Goal: Transaction & Acquisition: Purchase product/service

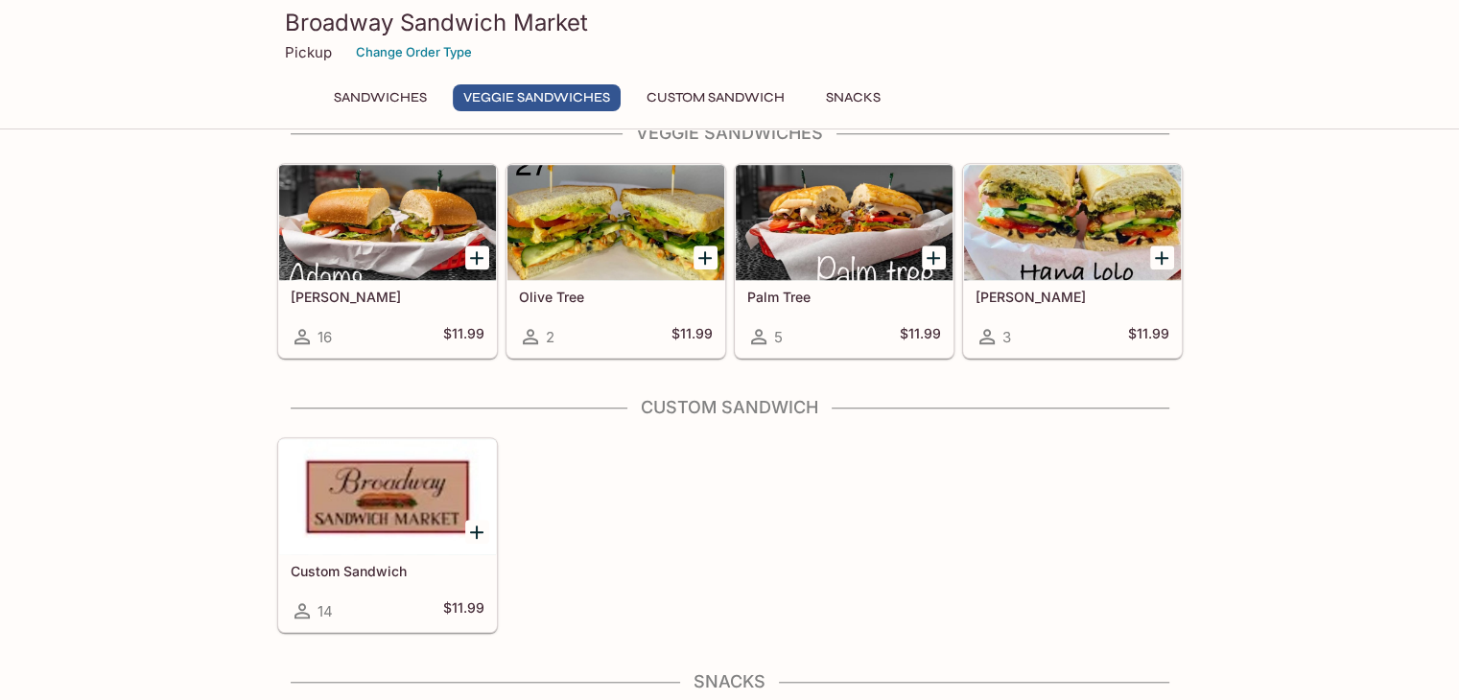
scroll to position [1535, 0]
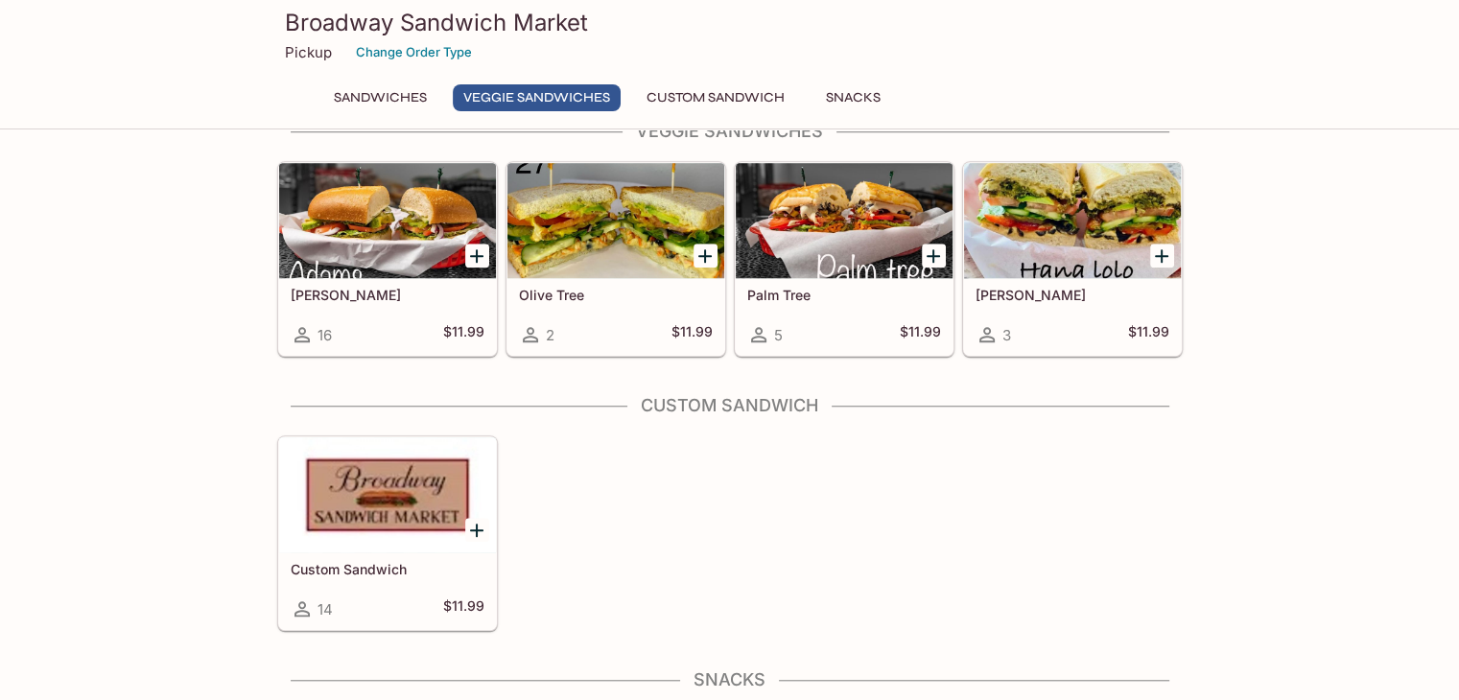
click at [431, 481] on div at bounding box center [387, 494] width 217 height 115
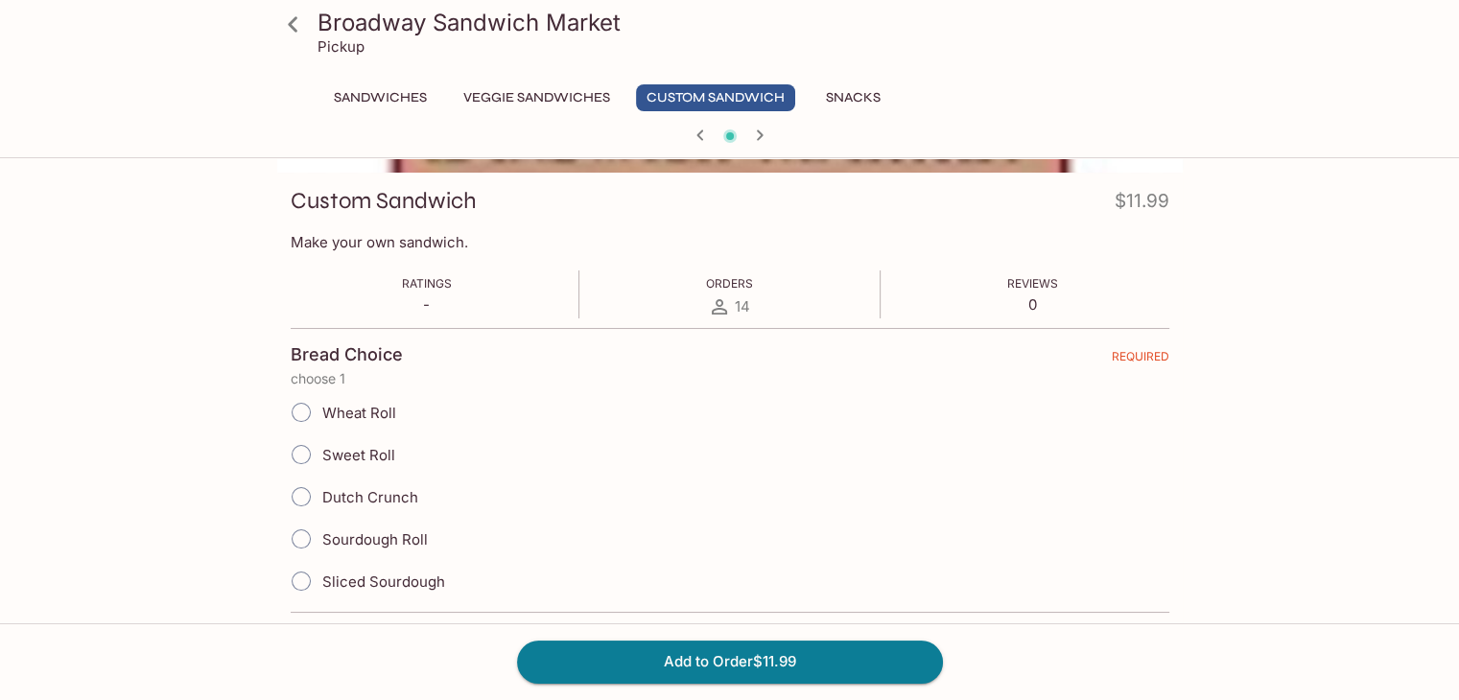
scroll to position [288, 0]
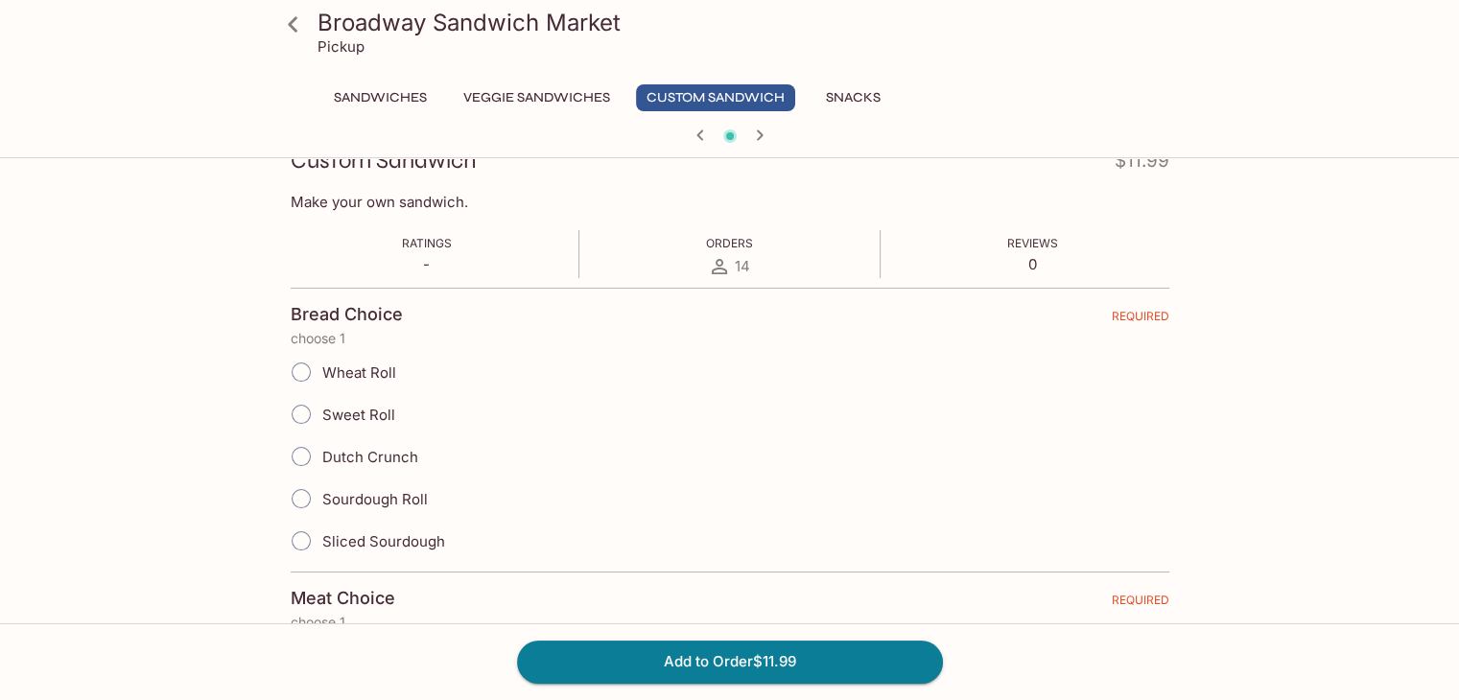
click at [299, 497] on input "Sourdough Roll" at bounding box center [301, 499] width 40 height 40
radio input "true"
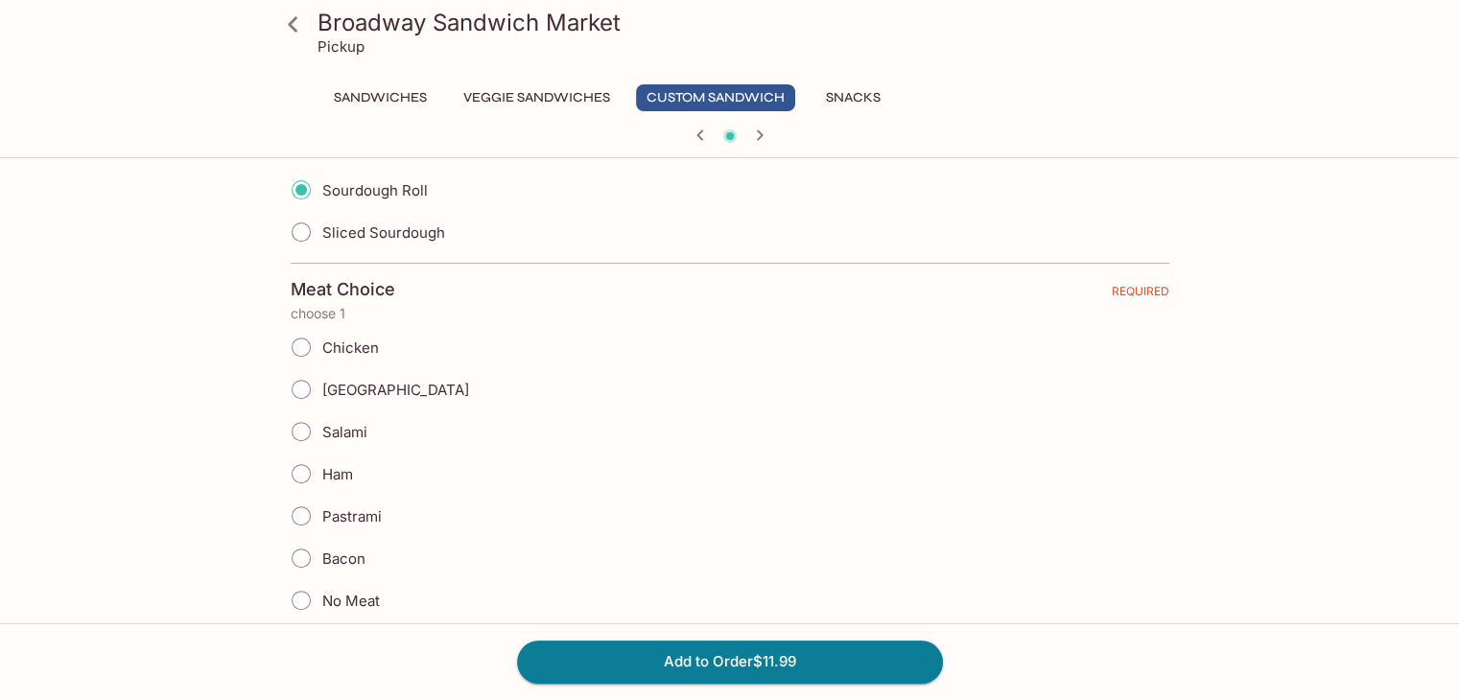
scroll to position [671, 0]
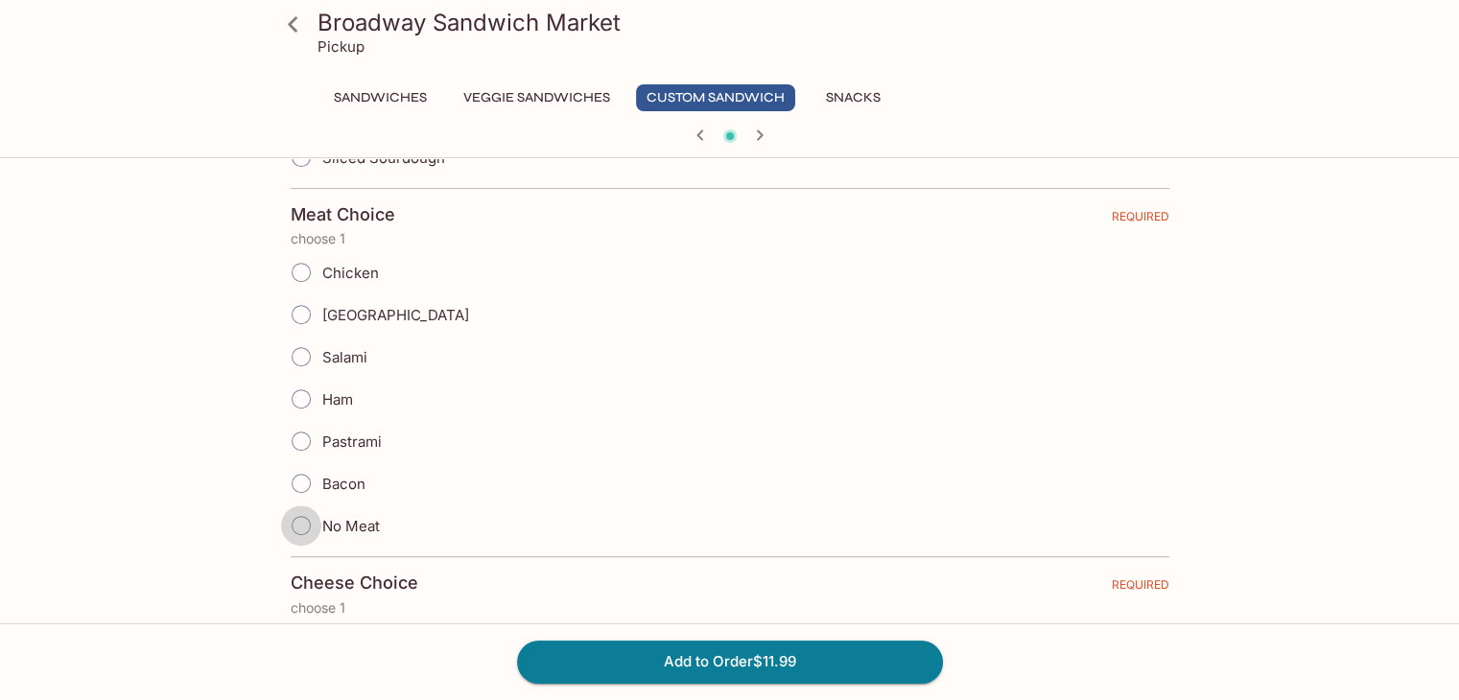
click at [296, 518] on input "No Meat" at bounding box center [301, 525] width 40 height 40
radio input "true"
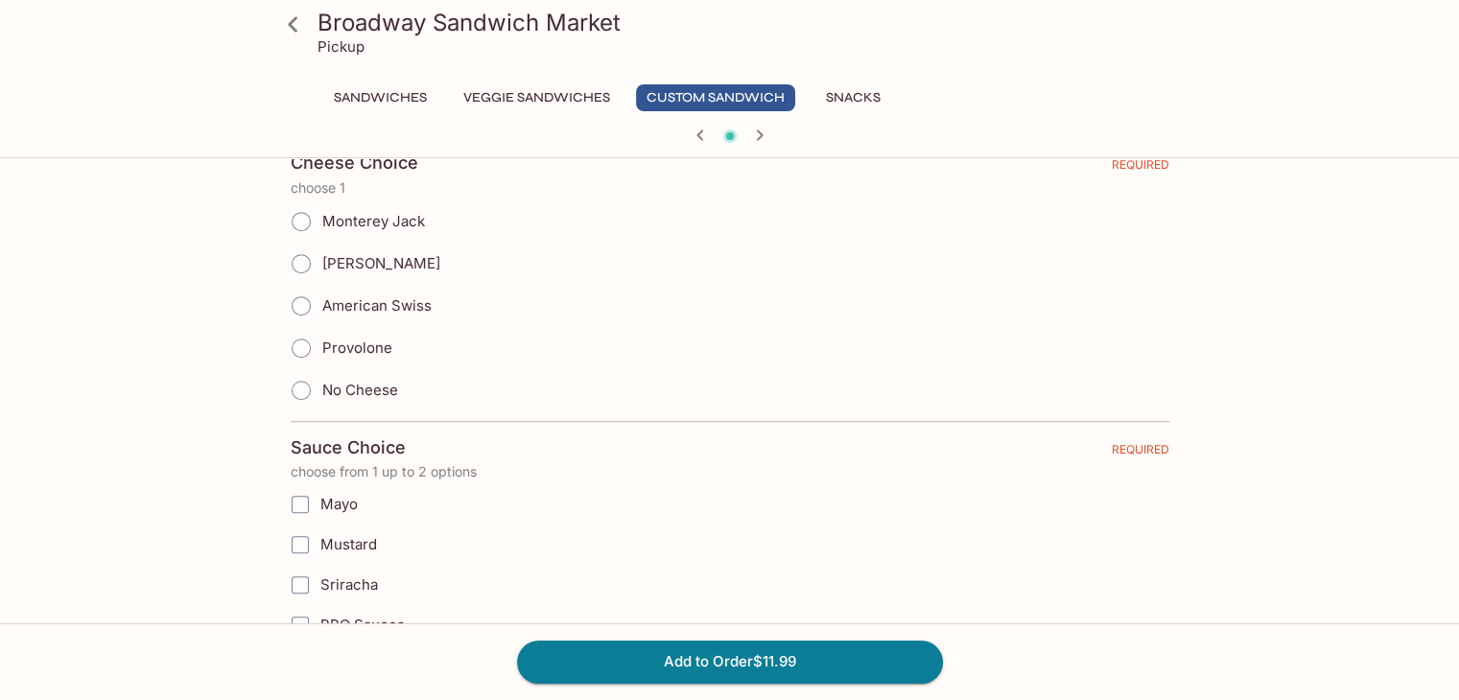
scroll to position [1151, 0]
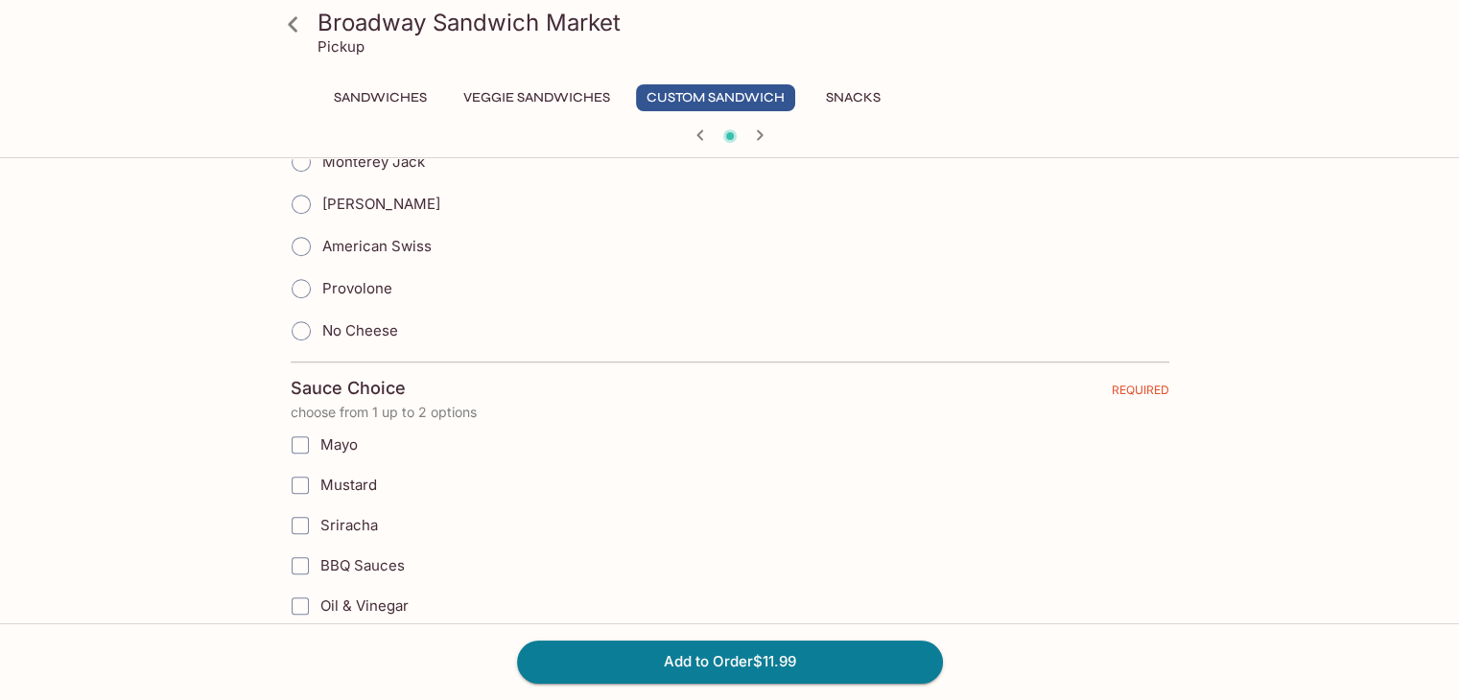
click at [306, 274] on input "Provolone" at bounding box center [301, 289] width 40 height 40
radio input "true"
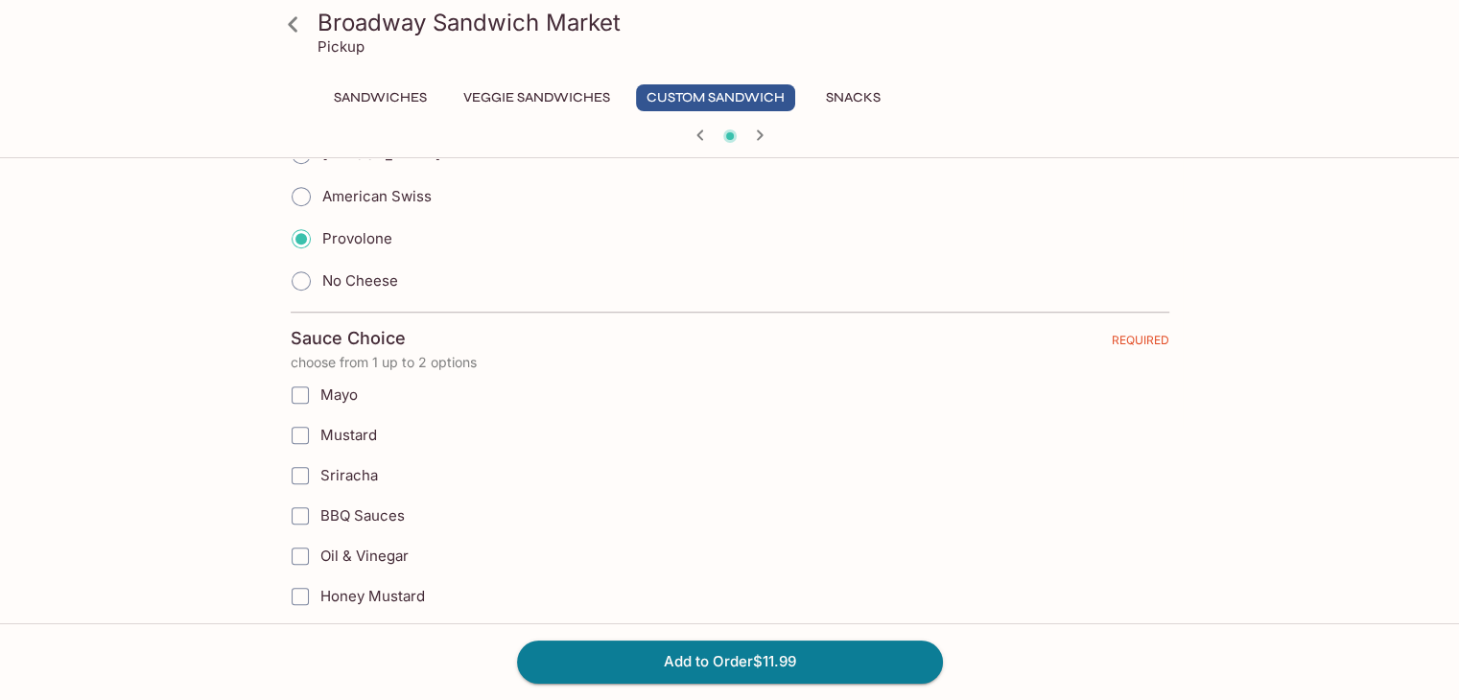
scroll to position [1247, 0]
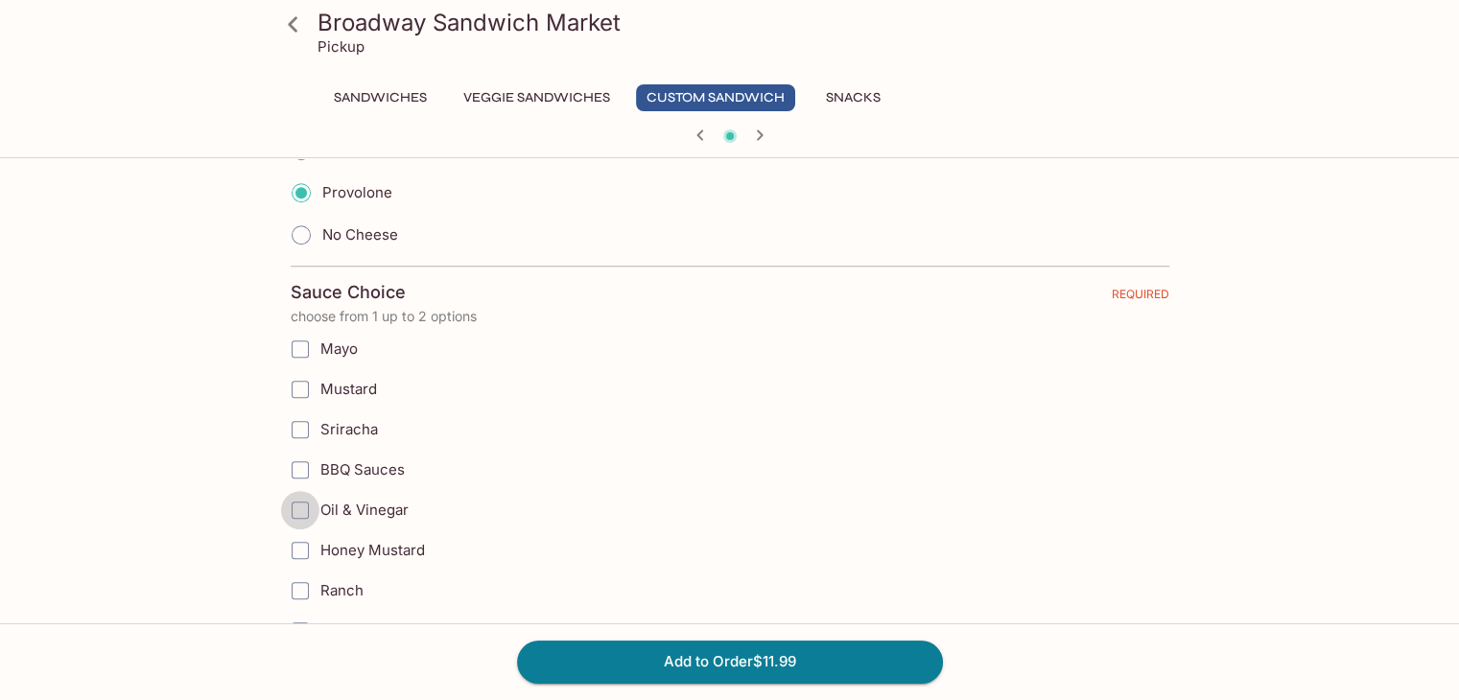
click at [302, 502] on input "Oil & Vinegar" at bounding box center [300, 510] width 38 height 38
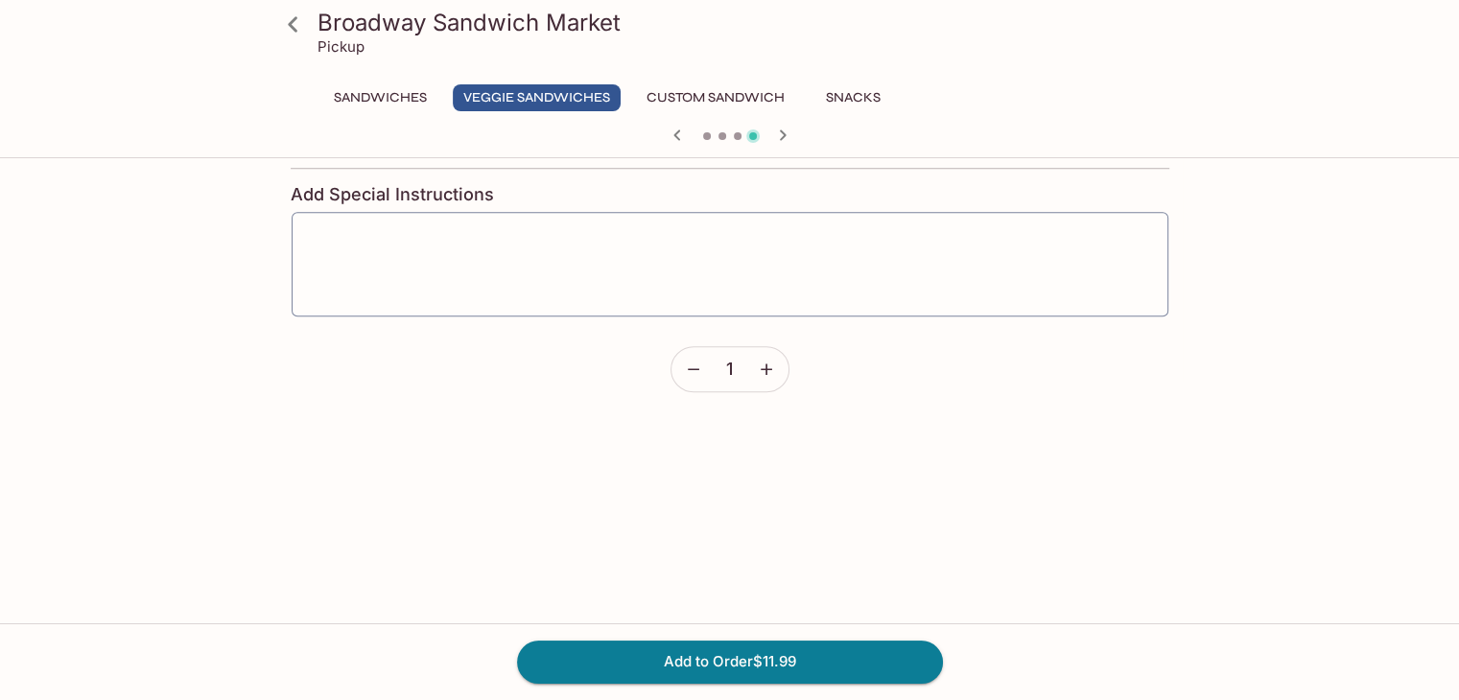
click at [288, 25] on icon at bounding box center [293, 25] width 34 height 34
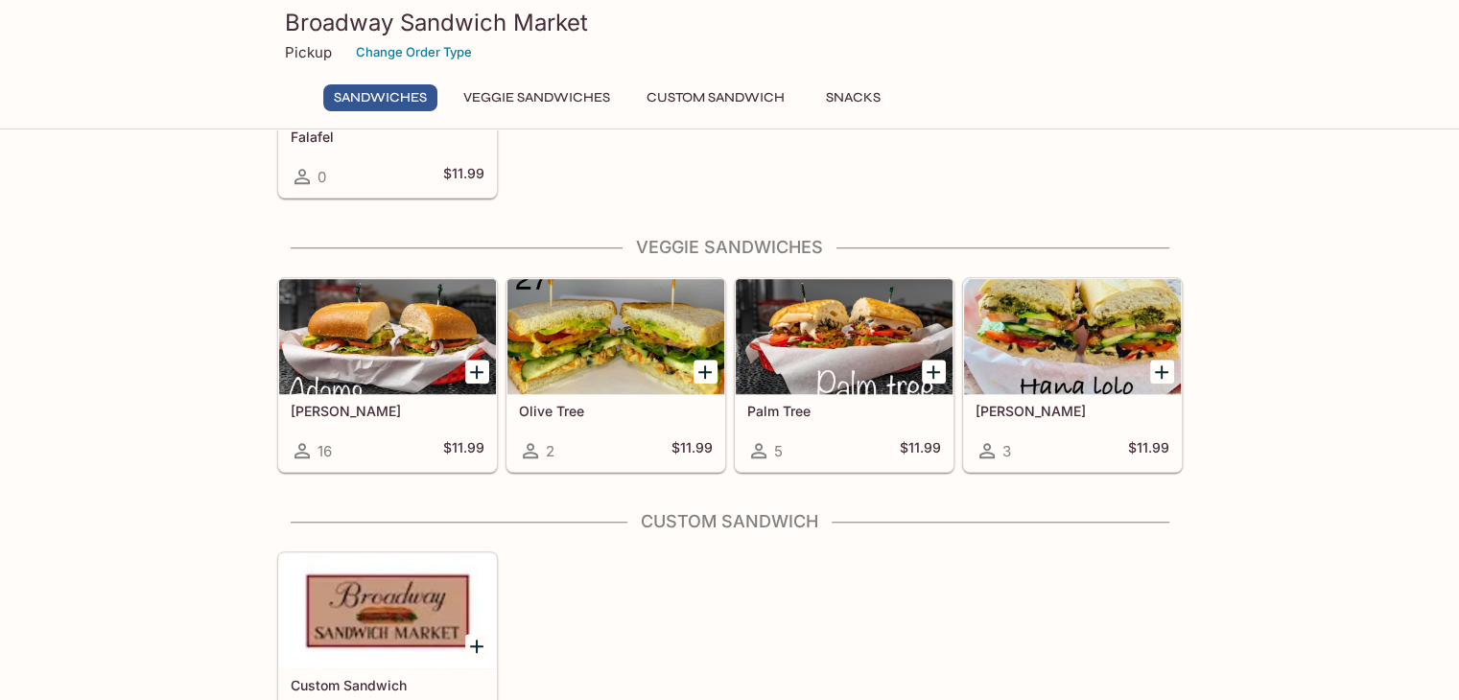
scroll to position [1535, 0]
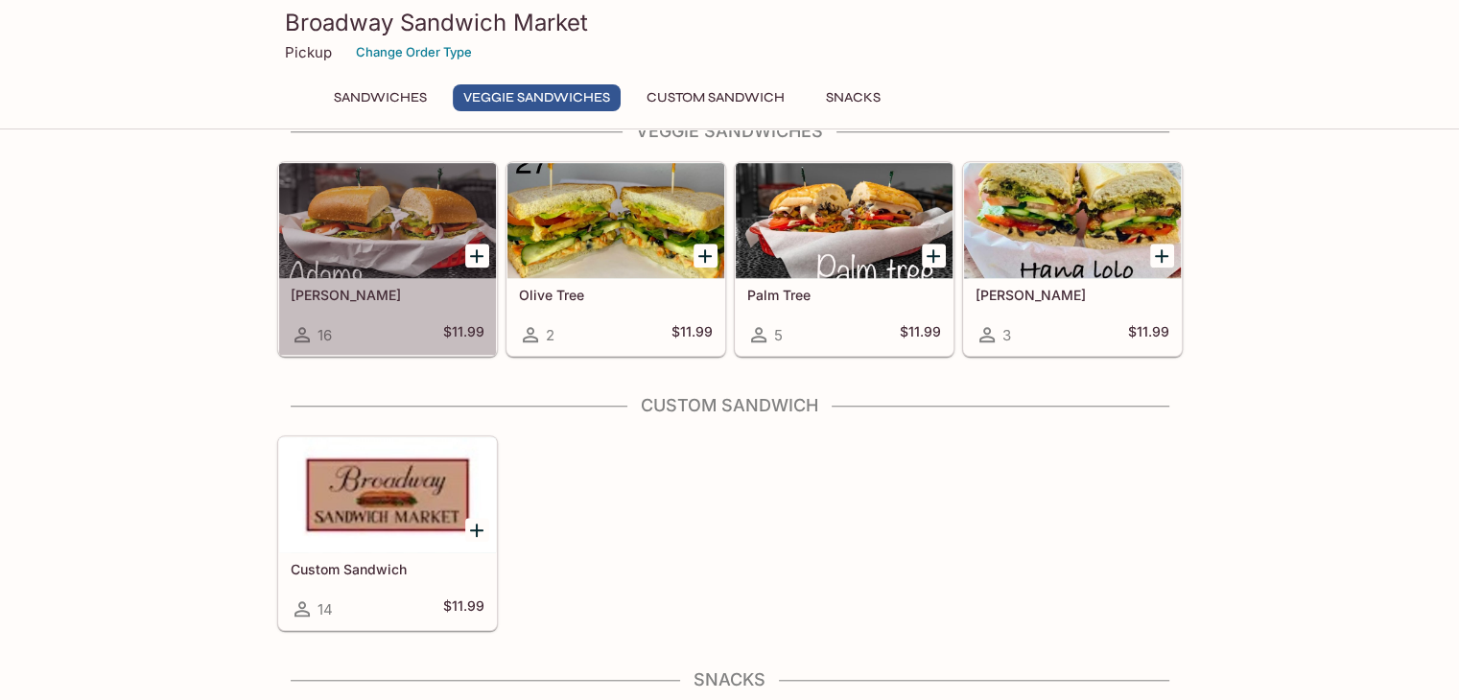
click at [347, 266] on div at bounding box center [387, 220] width 217 height 115
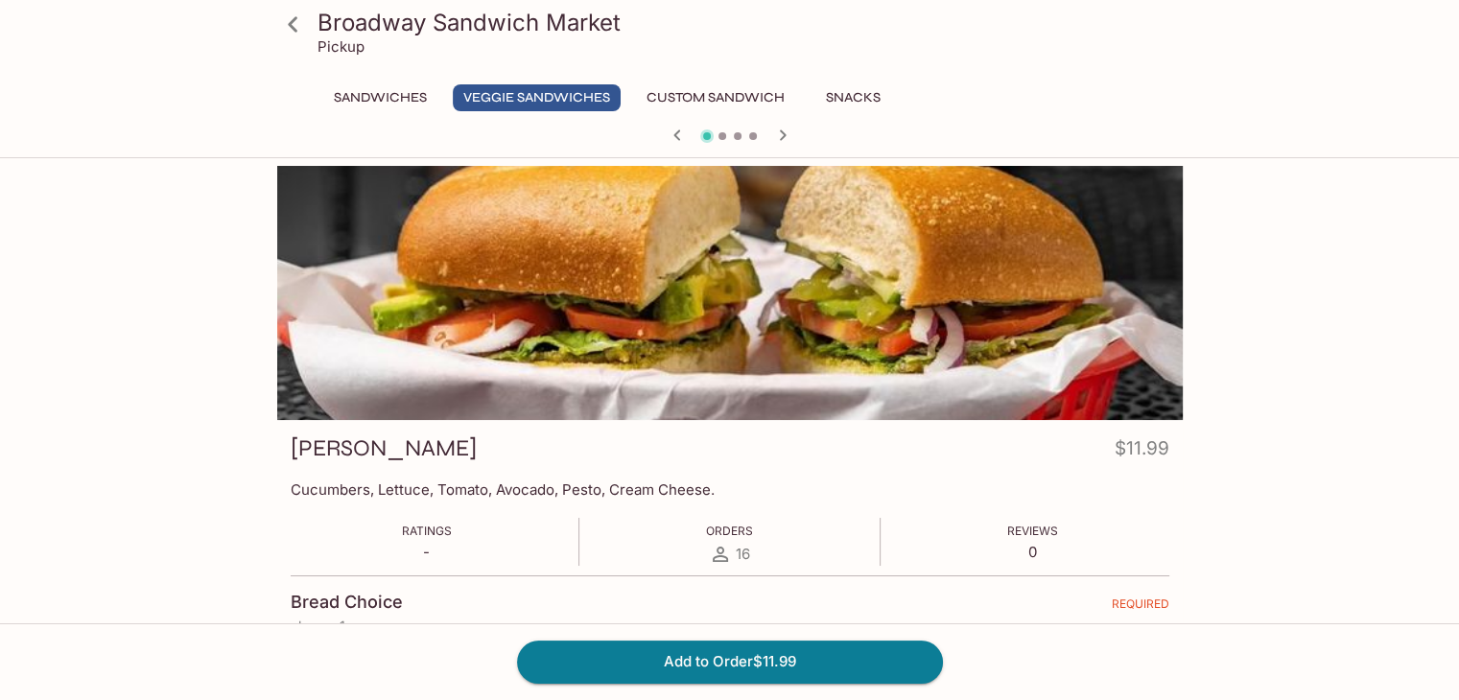
click at [288, 26] on icon at bounding box center [293, 25] width 34 height 34
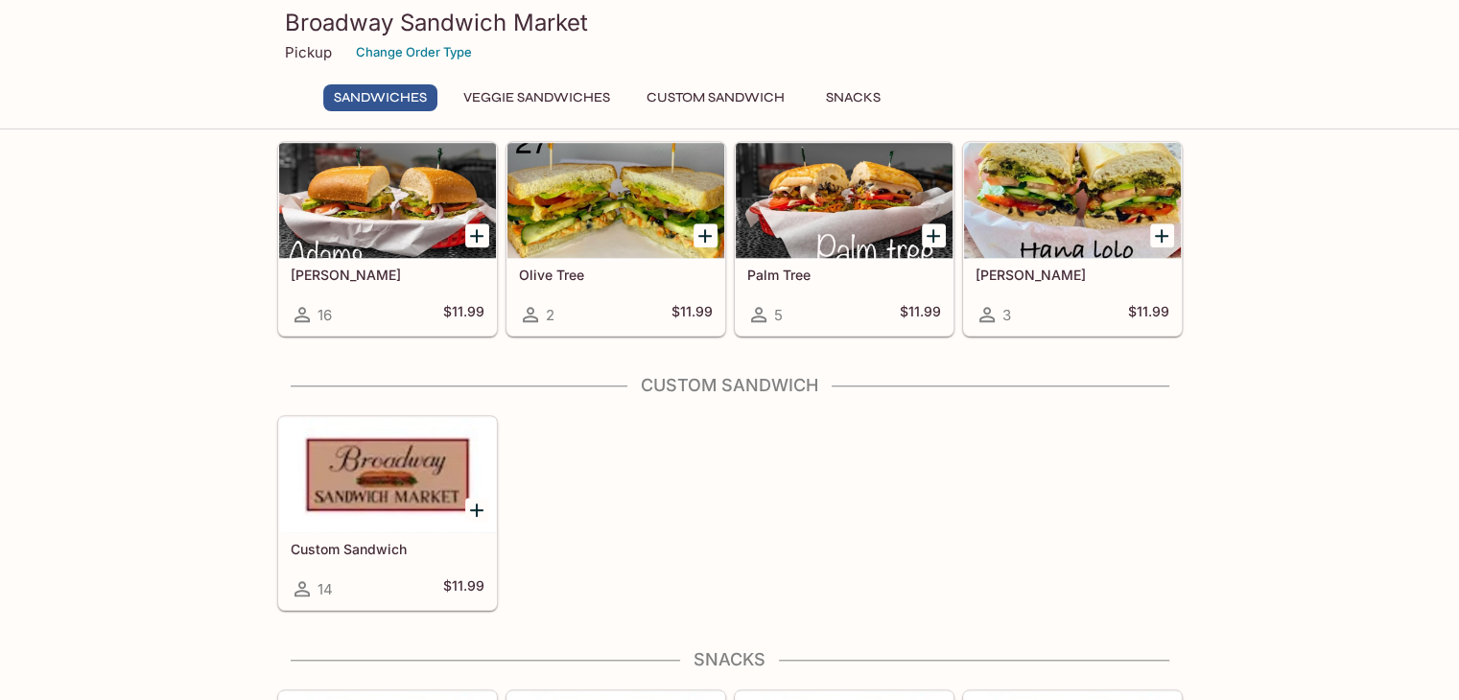
scroll to position [1439, 0]
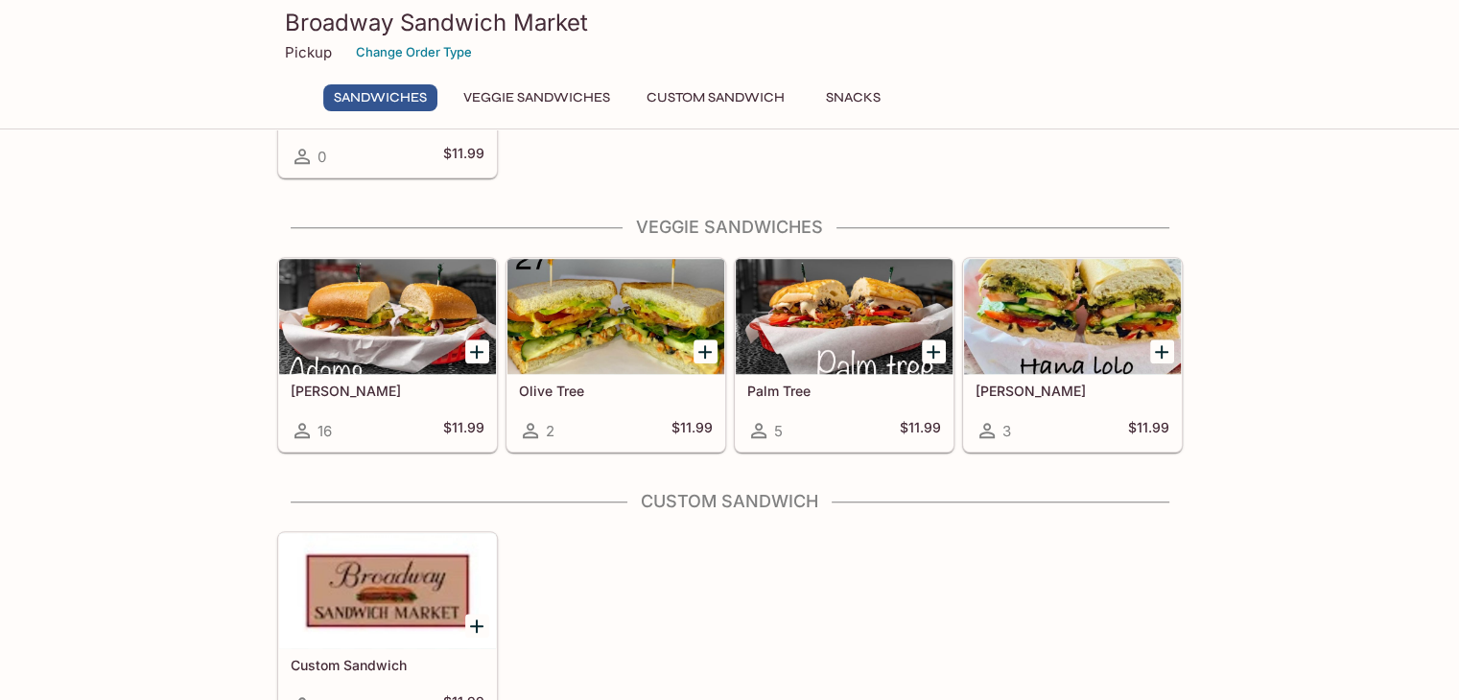
click at [840, 374] on div "Palm Tree 5 $11.99" at bounding box center [844, 412] width 217 height 77
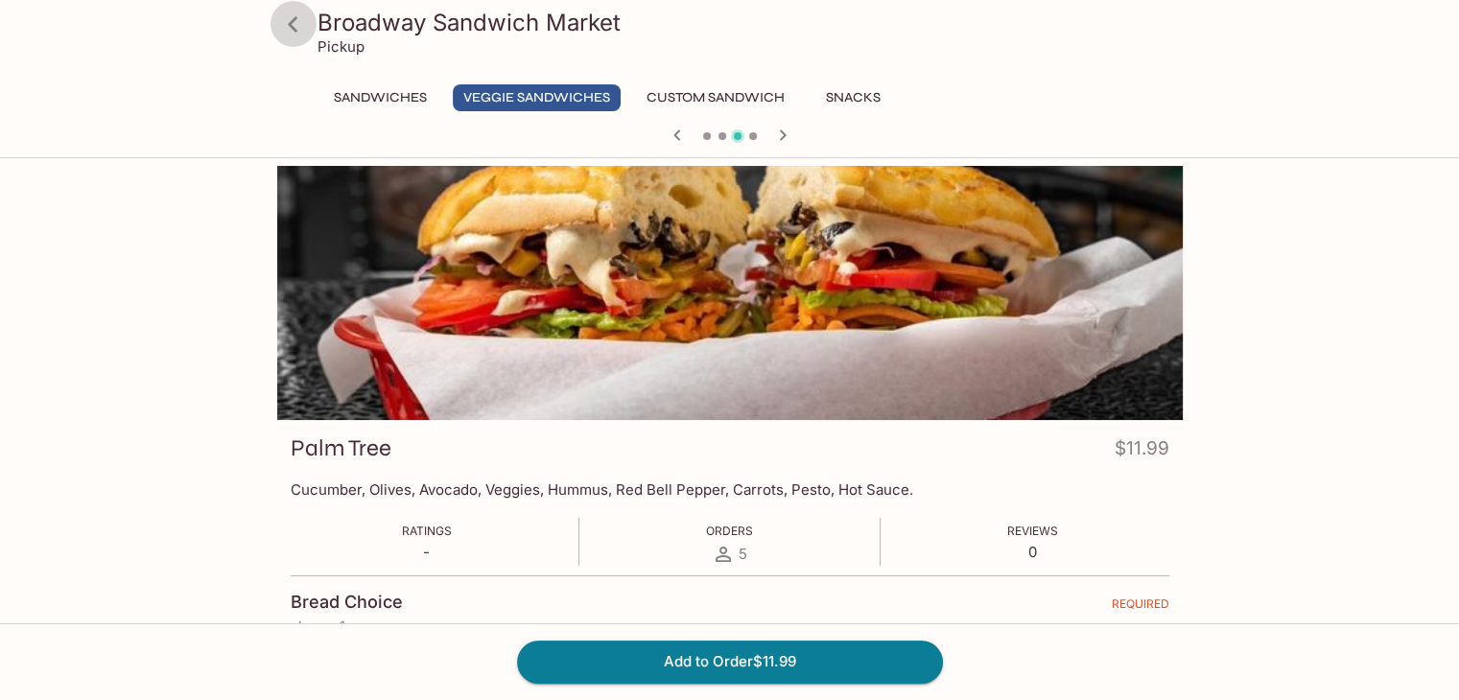
click at [287, 20] on icon at bounding box center [293, 25] width 34 height 34
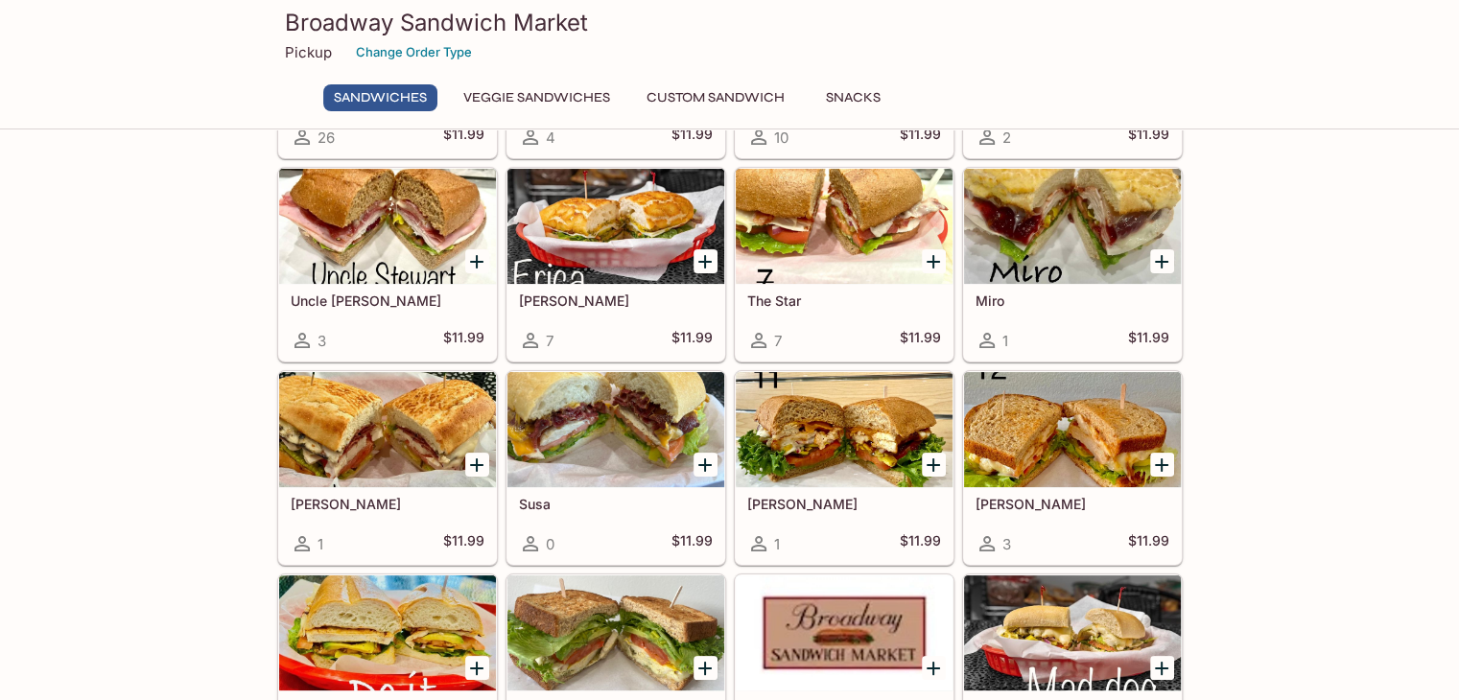
scroll to position [112, 0]
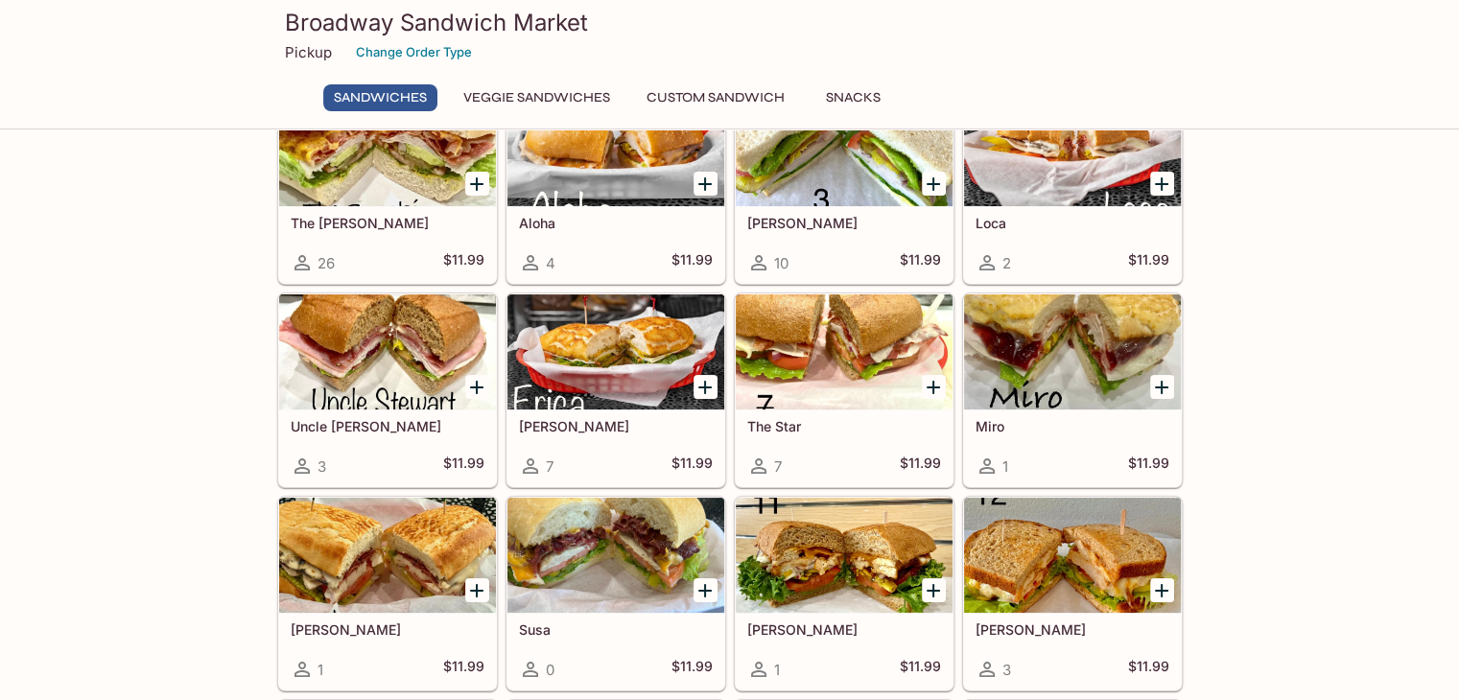
click at [1167, 385] on icon "Add Miro" at bounding box center [1161, 387] width 13 height 13
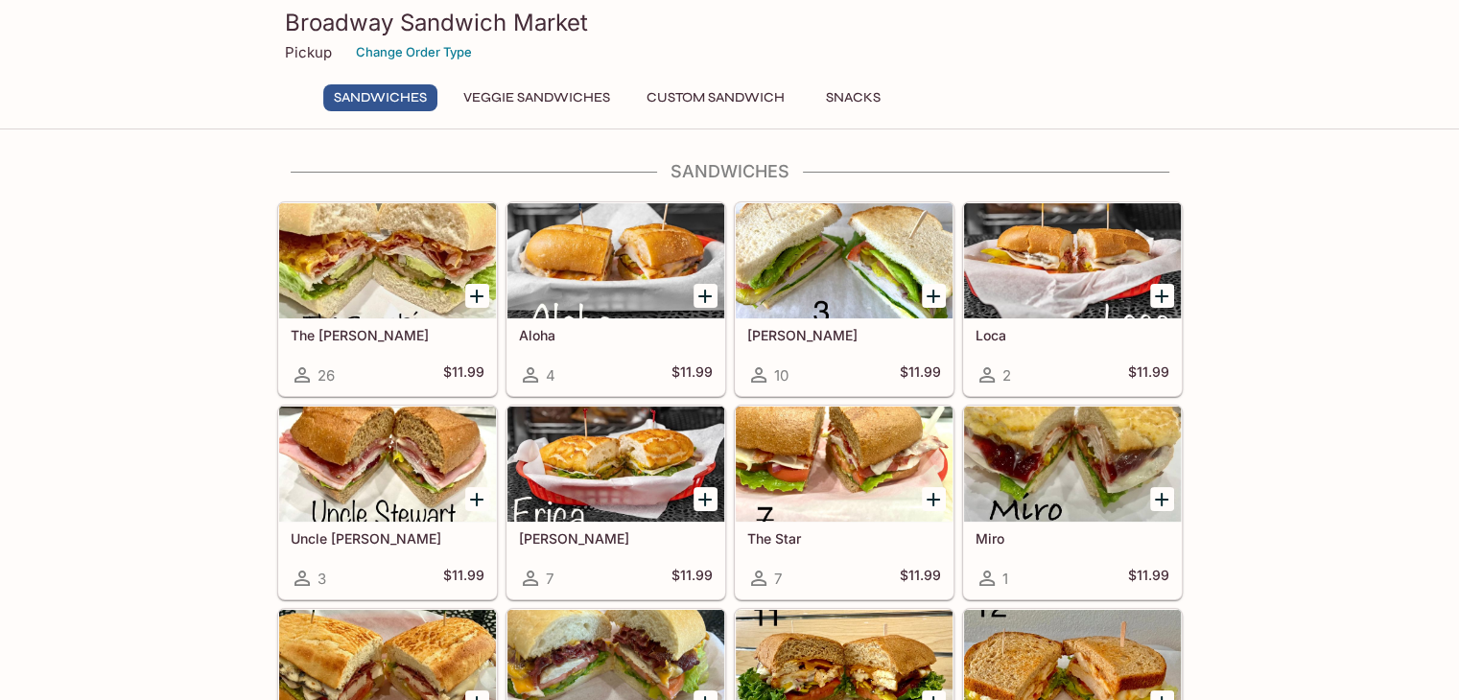
click at [613, 285] on div at bounding box center [615, 260] width 217 height 115
click at [690, 89] on button "Custom Sandwich" at bounding box center [715, 97] width 159 height 27
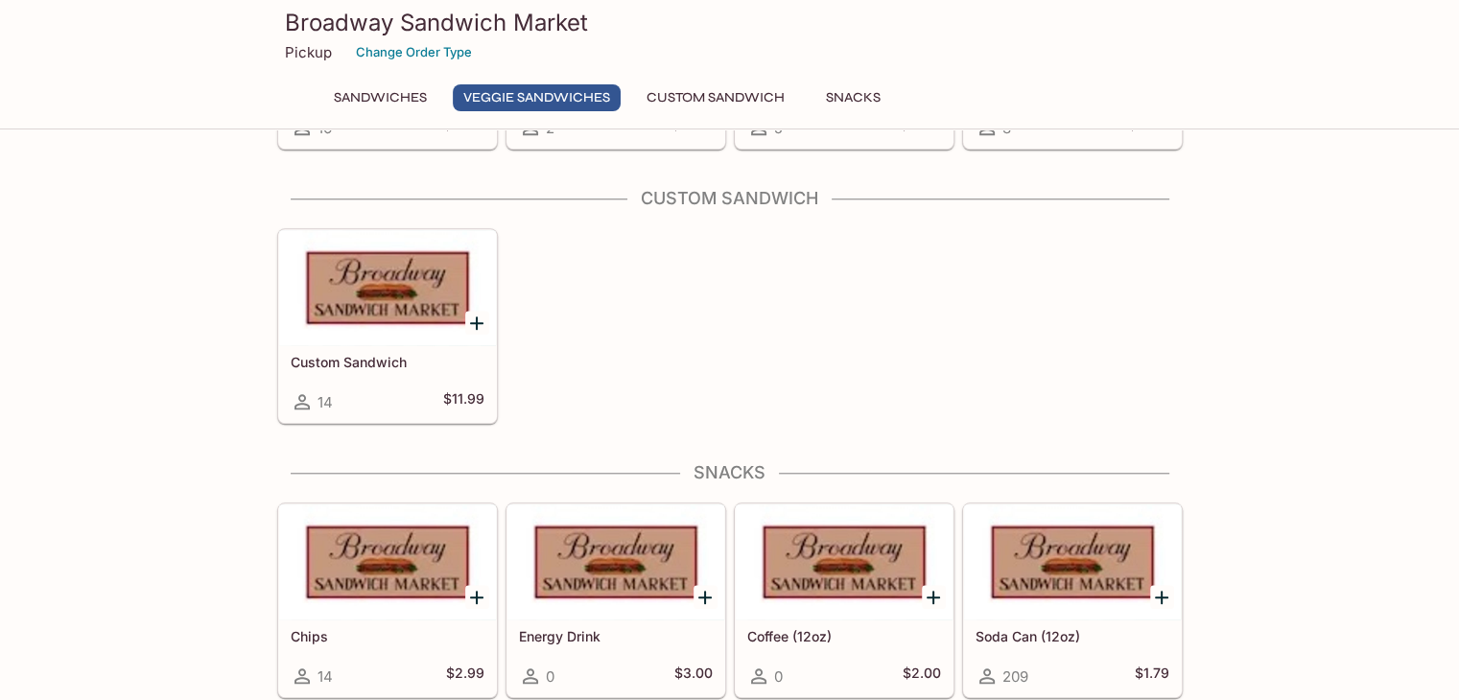
scroll to position [1761, 0]
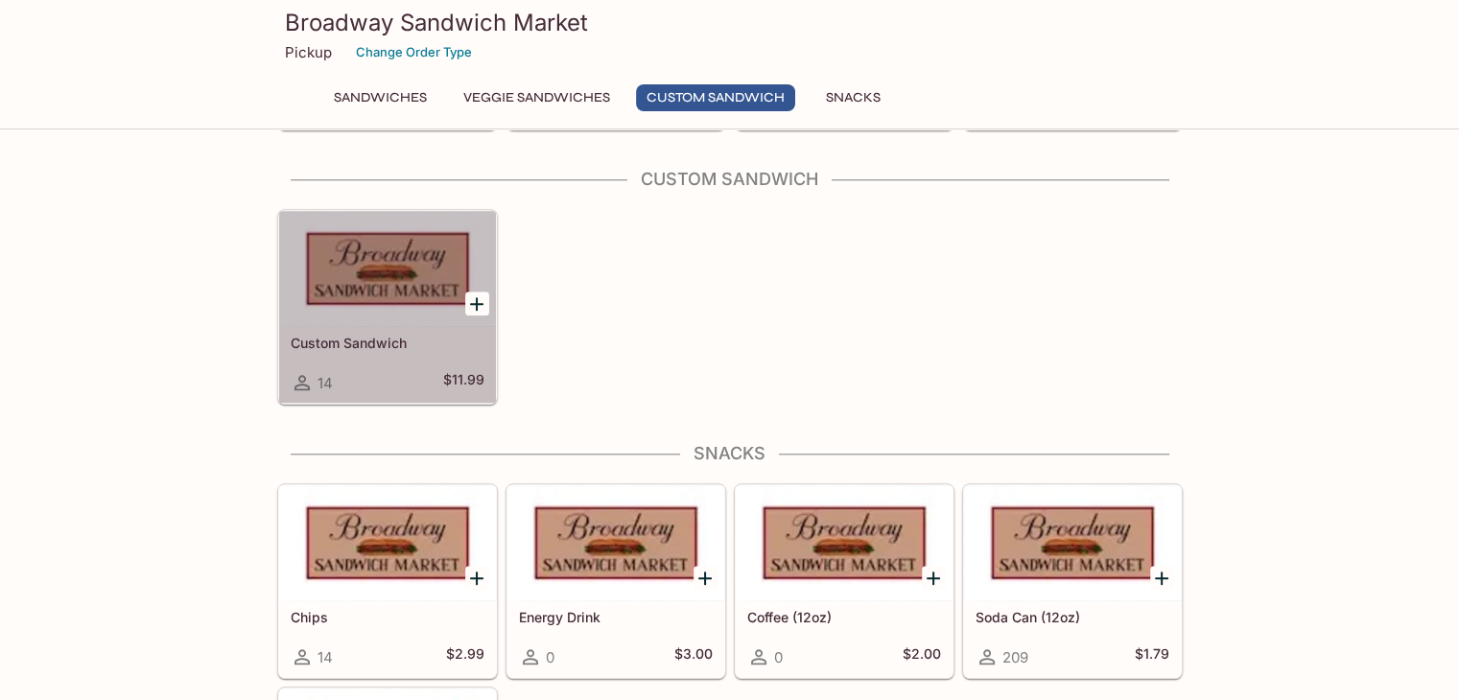
click at [379, 258] on div at bounding box center [387, 268] width 217 height 115
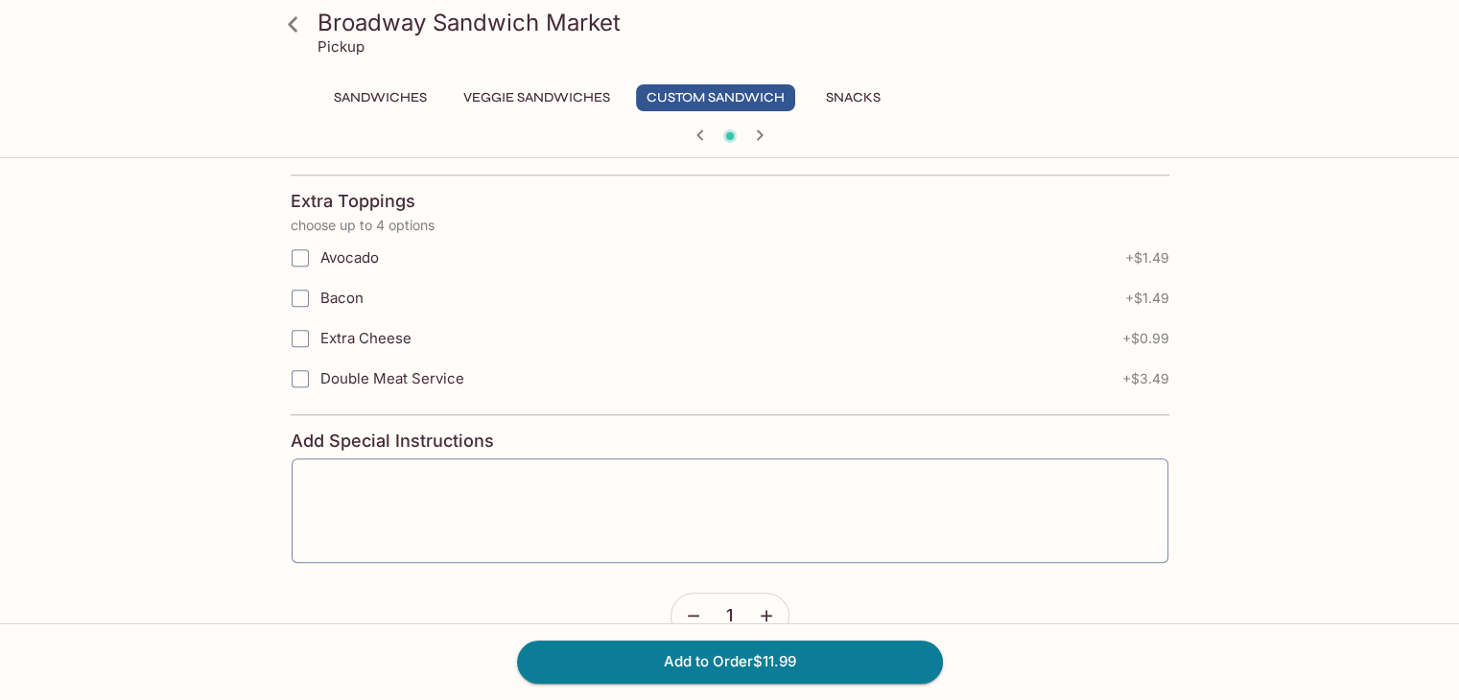
scroll to position [1918, 0]
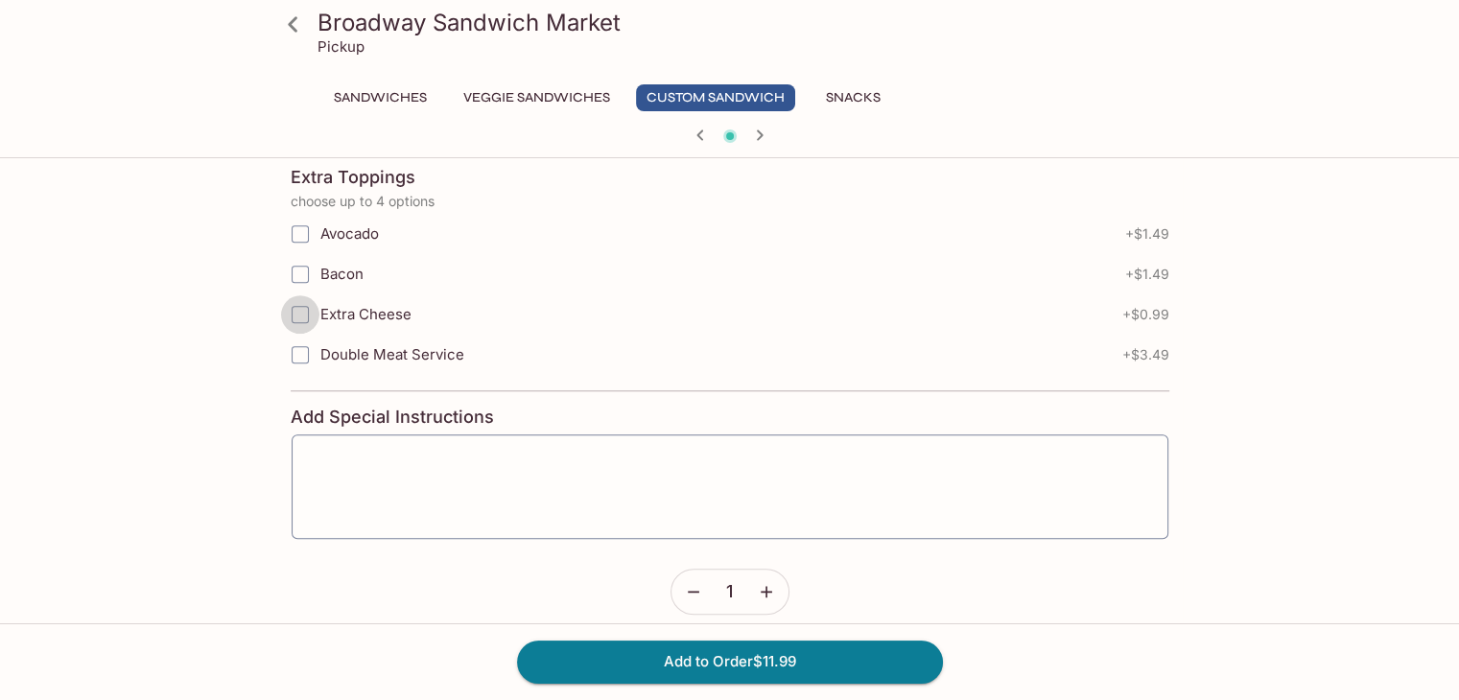
click at [300, 298] on input "Extra Cheese" at bounding box center [300, 314] width 38 height 38
checkbox input "true"
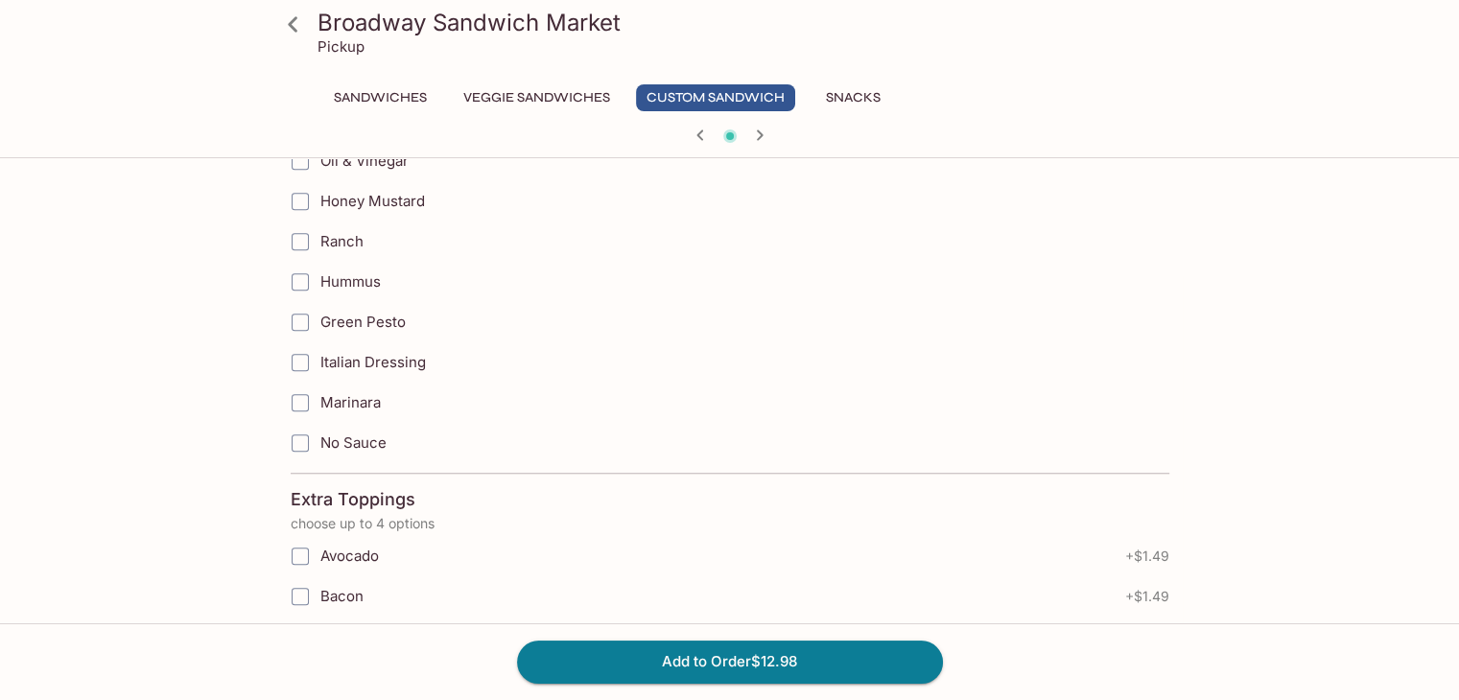
scroll to position [1535, 0]
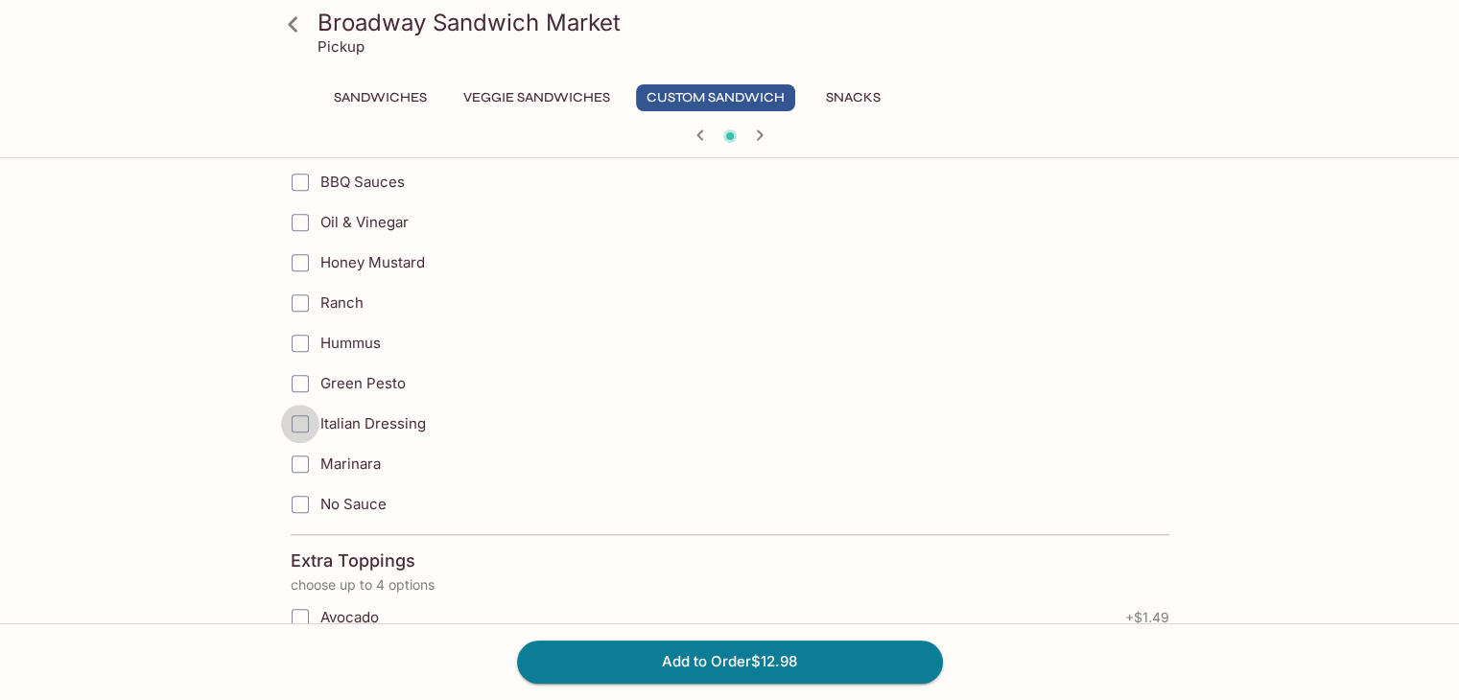
click at [296, 411] on input "Italian Dressing" at bounding box center [300, 424] width 38 height 38
checkbox input "true"
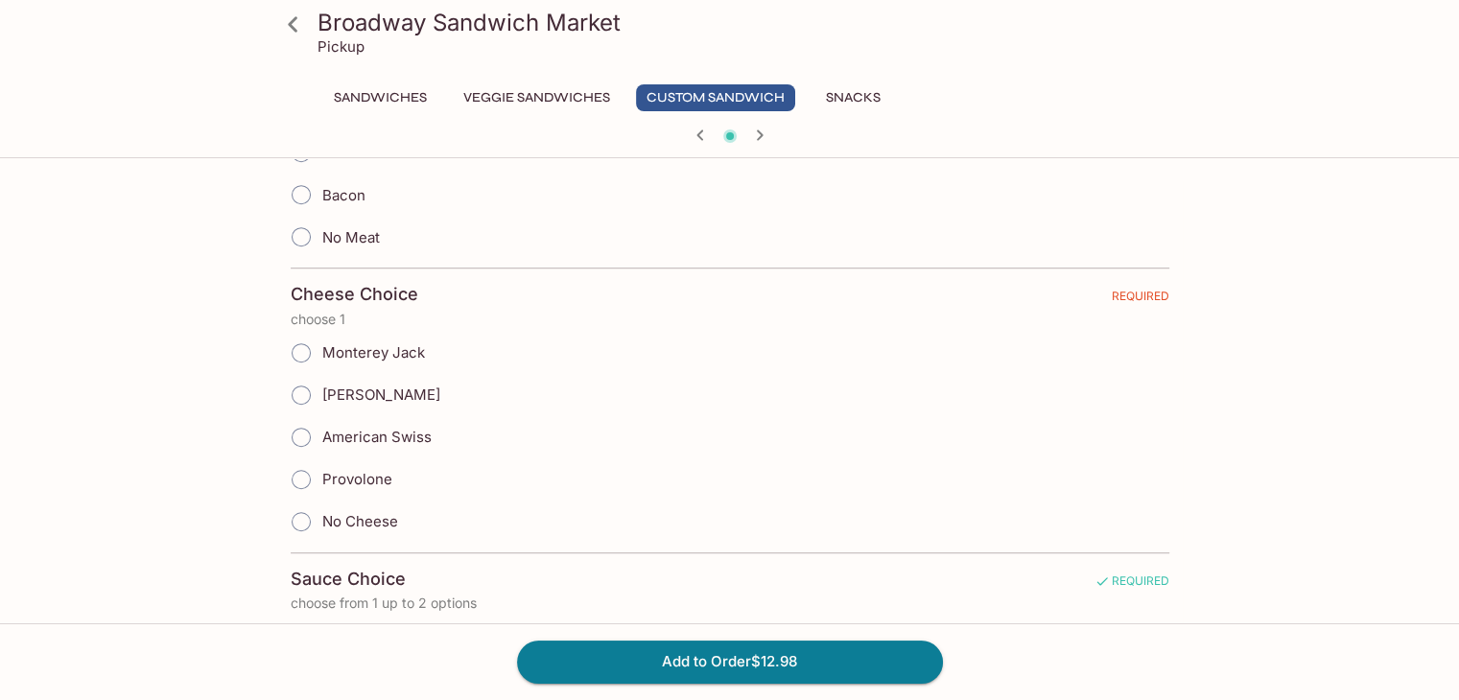
scroll to position [959, 0]
click at [297, 468] on input "Provolone" at bounding box center [301, 480] width 40 height 40
radio input "true"
click at [296, 428] on input "American Swiss" at bounding box center [301, 438] width 40 height 40
radio input "true"
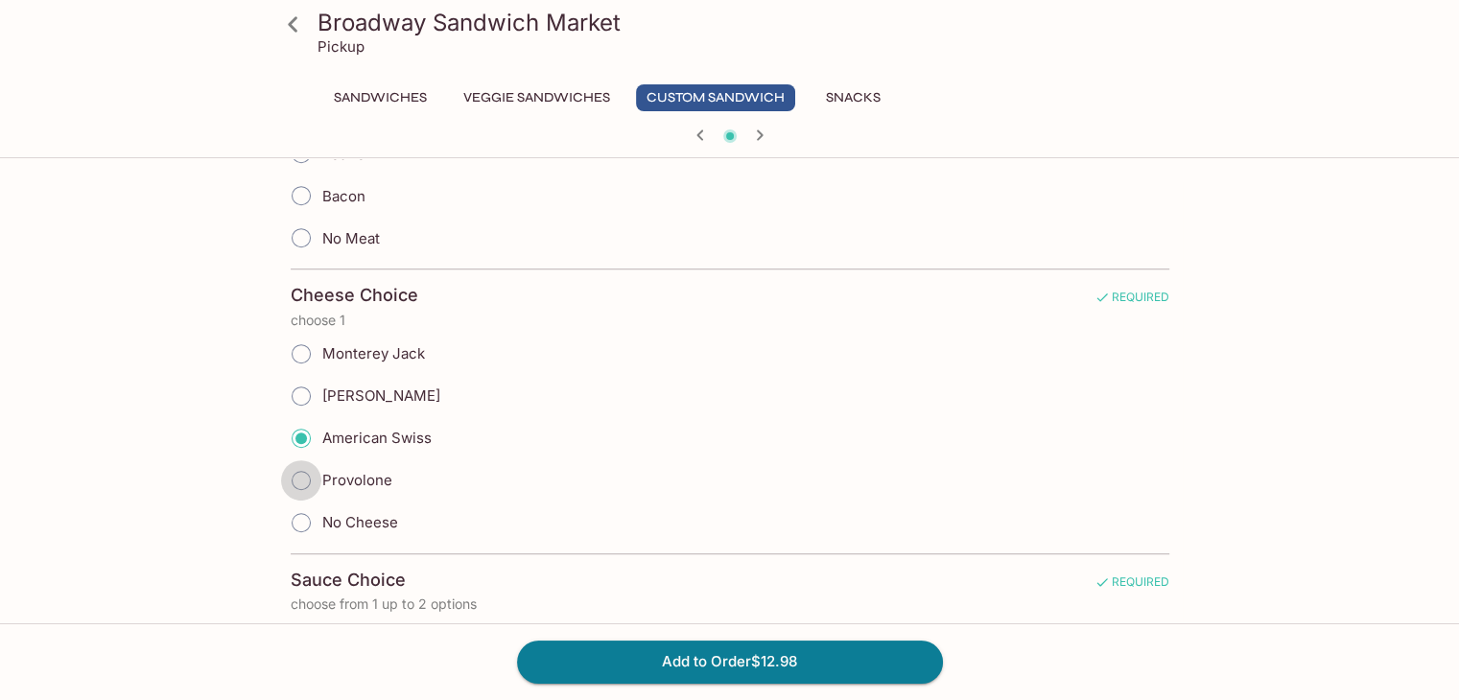
click at [299, 473] on input "Provolone" at bounding box center [301, 480] width 40 height 40
radio input "true"
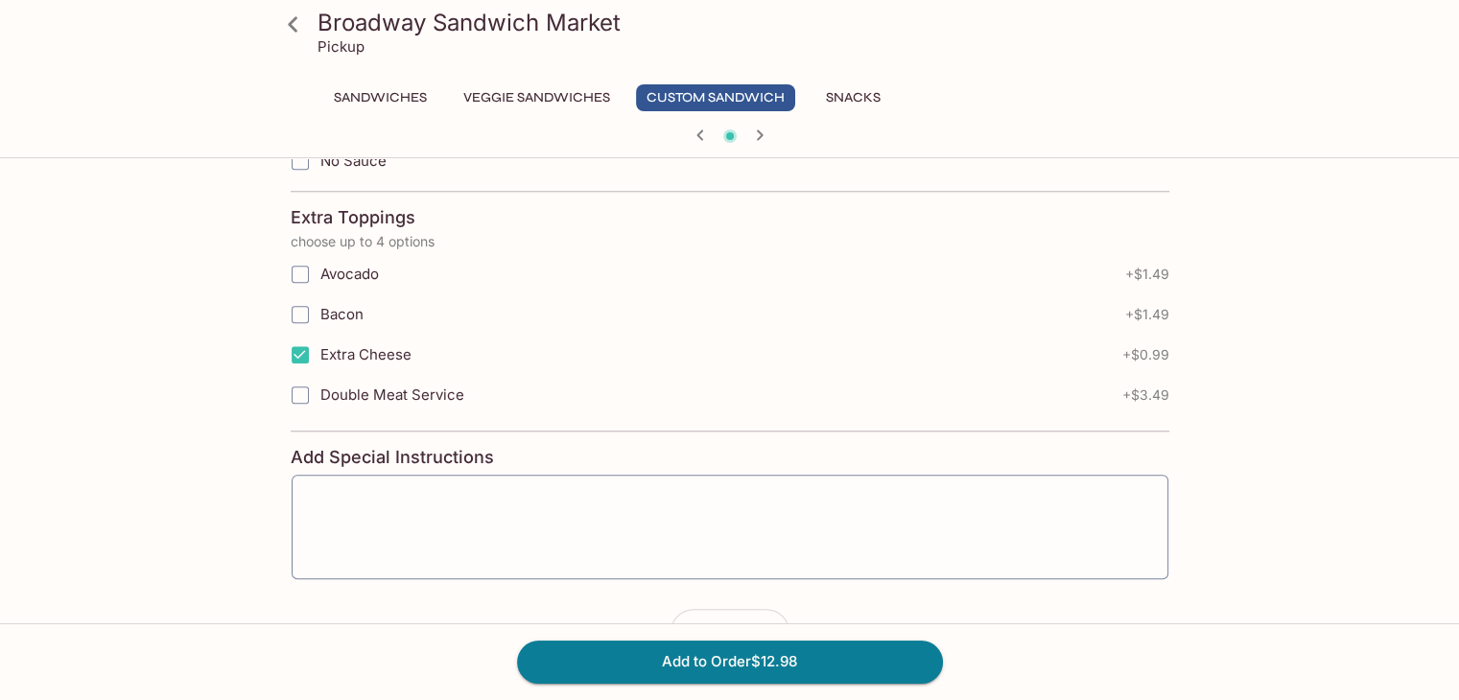
scroll to position [1923, 0]
